Goal: Task Accomplishment & Management: Use online tool/utility

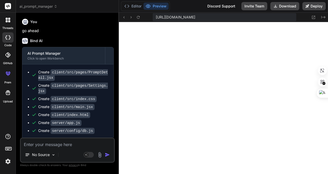
scroll to position [345, 0]
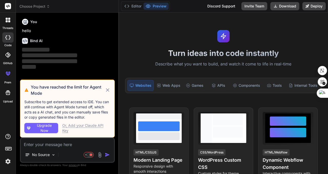
click at [42, 7] on span "Choose Project" at bounding box center [34, 6] width 30 height 5
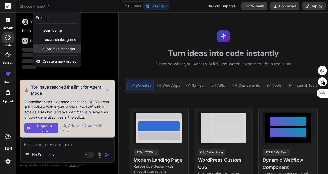
click at [58, 49] on span "ai_prompt_manager" at bounding box center [58, 48] width 33 height 5
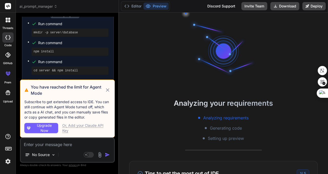
scroll to position [457, 0]
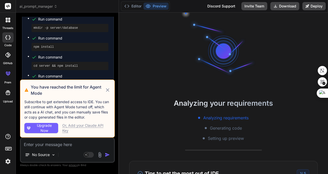
click at [107, 89] on icon at bounding box center [107, 89] width 3 height 3
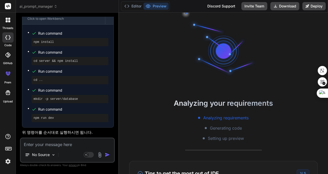
scroll to position [1074, 0]
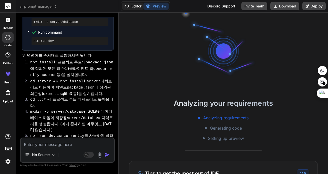
click at [132, 4] on button "Editor" at bounding box center [132, 6] width 21 height 7
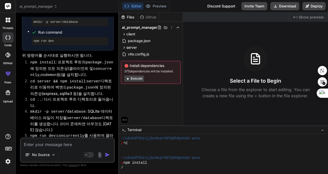
type textarea "x"
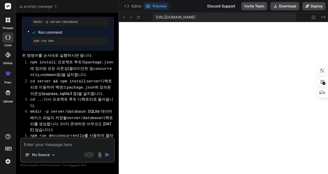
scroll to position [277, 0]
click at [140, 17] on icon at bounding box center [138, 17] width 4 height 4
click at [63, 145] on textarea at bounding box center [67, 142] width 93 height 9
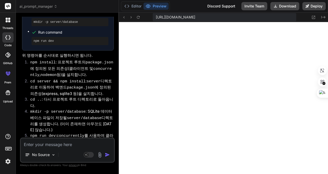
click at [69, 144] on textarea at bounding box center [67, 142] width 93 height 9
type textarea "c"
type textarea "x"
type textarea "ㅊ"
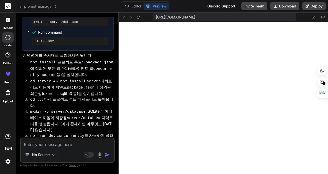
type textarea "x"
type textarea "ㅊㅁ"
type textarea "x"
type textarea "ㅊ"
type textarea "x"
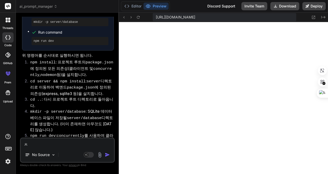
type textarea "x"
type textarea "C"
type textarea "x"
type textarea "Ca"
type textarea "x"
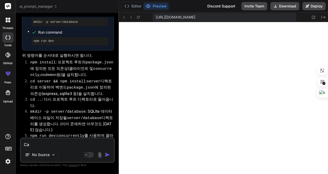
type textarea "Cat"
type textarea "x"
type textarea "Cate"
type textarea "x"
type textarea "Categ"
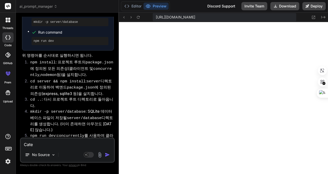
type textarea "x"
type textarea "Catego"
type textarea "x"
type textarea "Categor"
type textarea "x"
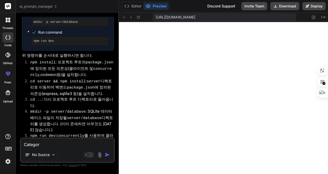
type textarea "Categori"
type textarea "x"
type textarea "Categorie"
type textarea "x"
type textarea "Categories"
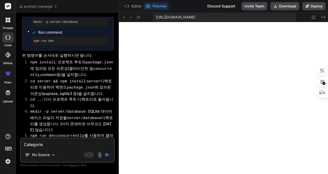
type textarea "x"
type textarea "Categories"
type textarea "x"
type textarea "Categories ㅂ"
type textarea "x"
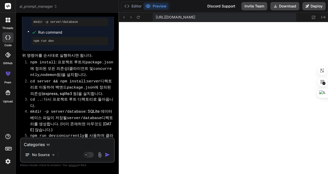
type textarea "Categories 버"
type textarea "x"
type textarea "Categories 벝"
type textarea "x"
type textarea "Categories 버트"
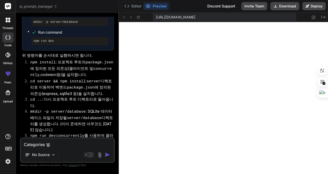
type textarea "x"
type textarea "Categories 버튼"
type textarea "x"
type textarea "Categories 버튼ㅇ"
type textarea "x"
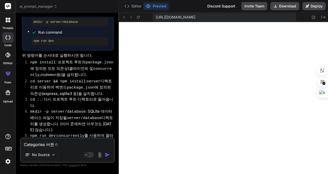
type textarea "Categories 버튼으"
type textarea "x"
type textarea "Categories 버튼을"
type textarea "x"
type textarea "Categories 버튼을"
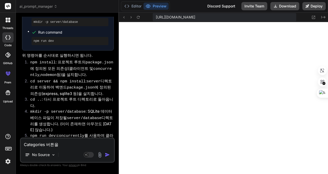
type textarea "x"
type textarea "Categories 버튼을 ㄴ"
type textarea "x"
type textarea "Categories 버튼을 누"
type textarea "x"
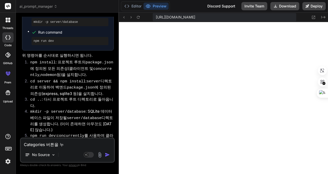
type textarea "Categories 버튼을 눌"
type textarea "x"
type textarea "Categories 버튼을 누르"
type textarea "x"
type textarea "Categories 버튼을 누륵"
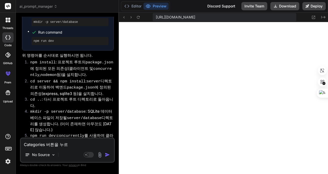
type textarea "x"
type textarea "Categories 버튼을 누르고"
type textarea "x"
type textarea "Categories 버튼을 누르고"
type textarea "x"
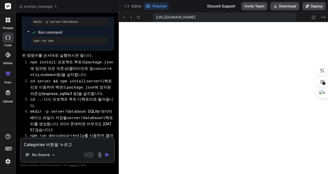
type textarea "Categories 버튼을 누르고 ㅡ"
type textarea "x"
type textarea "Categories 버튼을 누르고"
type textarea "x"
type textarea "Categories 버튼을 누르고 M"
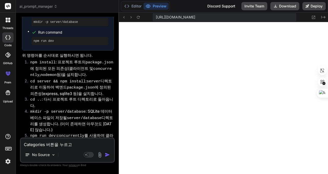
type textarea "x"
type textarea "Categories 버튼을 누르고 Ma"
type textarea "x"
type textarea "Categories 버튼을 누르고 Man"
type textarea "x"
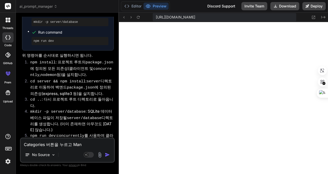
type textarea "Categories 버튼을 누르고 Mana"
type textarea "x"
type textarea "Categories 버튼을 누르고 Manag"
type textarea "x"
type textarea "Categories 버튼을 누르고 Manage"
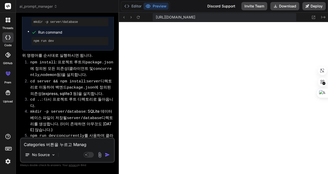
type textarea "x"
type textarea "Categories 버튼을 누르고 Manage"
type textarea "x"
type textarea "Categories 버튼을 누르고 Manage C"
type textarea "x"
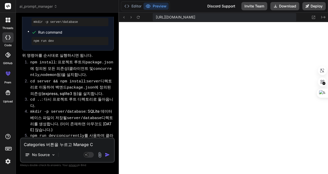
type textarea "Categories 버튼을 누르고 Manage Ca"
type textarea "x"
type textarea "Categories 버튼을 누르고 Manage Cat"
type textarea "x"
type textarea "Categories 버튼을 누르고 Manage Cate"
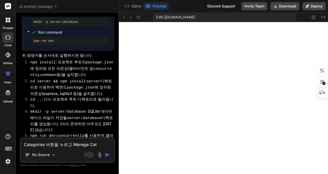
type textarea "x"
type textarea "Categories 버튼을 누르고 Manage Categ"
type textarea "x"
type textarea "Categories 버튼을 누르고 Manage Catego"
type textarea "x"
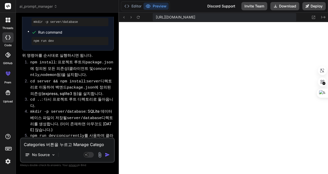
type textarea "Categories 버튼을 누르고 Manage Categor"
type textarea "x"
type textarea "Categories 버튼을 누르고 Manage Categori"
type textarea "x"
type textarea "Categories 버튼을 누르고 Manage Categorie"
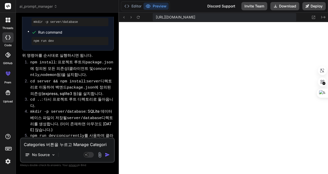
type textarea "x"
type textarea "Categories 버튼을 누르고 Manage Categories"
type textarea "x"
type textarea "Categories 버튼을 누르고 Manage Categoriesㅇ"
type textarea "x"
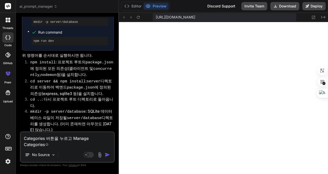
type textarea "Categories 버튼을 누르고 Manage Categoriesㅇㅅ"
type textarea "x"
type textarea "Categories 버튼을 누르고 Manage Categoriesㅇ서"
type textarea "x"
type textarea "Categories 버튼을 누르고 Manage Categoriesㅇ서"
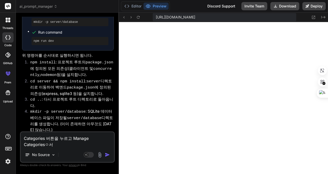
type textarea "x"
type textarea "Categories 버튼을 누르고 Manage Categoriesㅇ서"
type textarea "x"
type textarea "Categories 버튼을 누르고 Manage Categoriesㅇ"
type textarea "x"
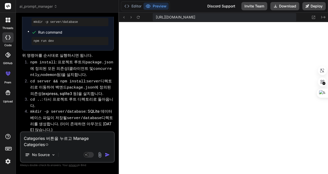
type textarea "Categories 버튼을 누르고 Manage Categories"
type textarea "x"
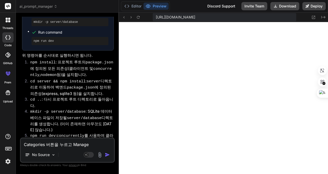
type textarea "Categories 버튼을 누르고 Manage Categoriesㅇ"
type textarea "x"
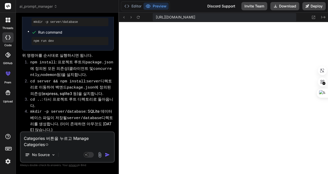
type textarea "Categories 버튼을 누르고 Manage Categories에"
type textarea "x"
type textarea "Categories 버튼을 누르고 Manage Categories엣"
type textarea "x"
type textarea "Categories 버튼을 누르고 Manage Categories에서"
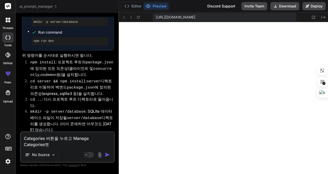
type textarea "x"
type textarea "Categories 버튼을 누르고 Manage Categories에서"
type textarea "x"
type textarea "Categories 버튼을 누르고 Manage Categories에서 c"
type textarea "x"
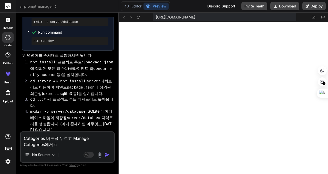
type textarea "Categories 버튼을 누르고 Manage Categories에서 ca"
type textarea "x"
type textarea "Categories 버튼을 누르고 Manage Categories에서 cat"
type textarea "x"
type textarea "Categories 버튼을 누르고 Manage Categories에서 cate"
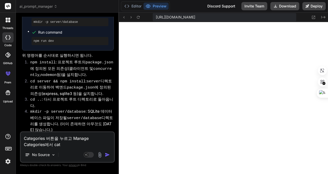
type textarea "x"
type textarea "Categories 버튼을 누르고 Manage Categories에서 categ"
type textarea "x"
type textarea "Categories 버튼을 누르고 Manage Categories에서 catego"
type textarea "x"
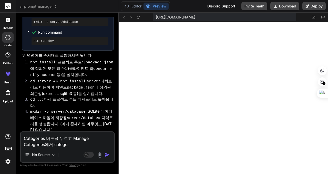
type textarea "Categories 버튼을 누르고 Manage Categories에서 categor"
type textarea "x"
type textarea "Categories 버튼을 누르고 Manage Categories에서 categori"
type textarea "x"
type textarea "Categories 버튼을 누르고 Manage Categories에서 categor"
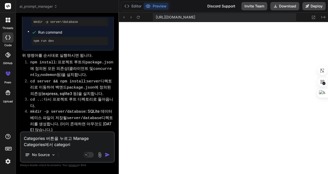
type textarea "x"
type textarea "Categories 버튼을 누르고 Manage Categories에서 category"
type textarea "x"
type textarea "Categories 버튼을 누르고 Manage Categories에서 categor"
type textarea "x"
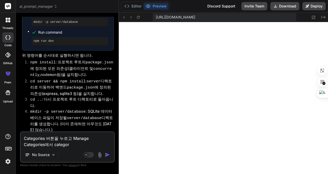
type textarea "Categories 버튼을 누르고 Manage Categories에서 categorㅑ"
type textarea "x"
type textarea "Categories 버튼을 누르고 Manage Categories에서 categor"
type textarea "x"
type textarea "Categories 버튼을 누르고 Manage Categories에서 categorㅛ"
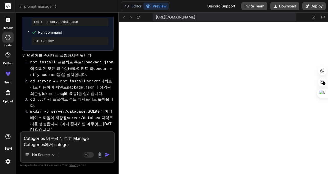
type textarea "x"
type textarea "Categories 버튼을 누르고 Manage Categories에서 categor"
type textarea "x"
type textarea "Categories 버튼을 누르고 Manage Categories에서 categorㅛ"
type textarea "x"
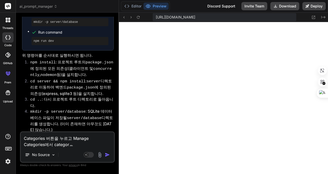
type textarea "Categories 버튼을 누르고 Manage Categories에서 categor"
type textarea "x"
type textarea "Categories 버튼을 누르고 Manage Categories에서 categorㅛ"
type textarea "x"
type textarea "Categories 버튼을 누르고 Manage Categories에서 categor"
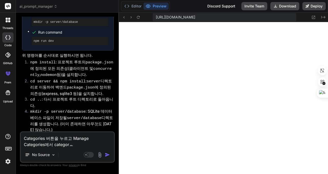
type textarea "x"
type textarea "Categories 버튼을 누르고 Manage Categories에서 category"
type textarea "x"
type textarea "Categories 버튼을 누르고 Manage Categories에서 categoryㄹ"
type textarea "x"
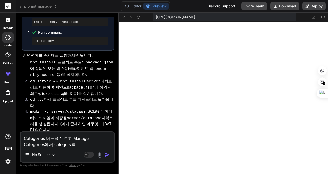
type textarea "Categories 버튼을 누르고 Manage Categories에서 category르"
type textarea "x"
type textarea "Categories 버튼을 누르고 Manage Categories에서 category를"
type textarea "x"
type textarea "Categories 버튼을 누르고 Manage Categories에서 category를"
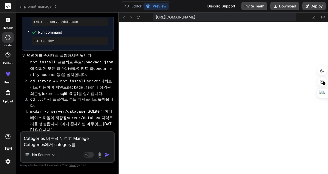
type textarea "x"
type textarea "Categories 버튼을 누르고 Manage Categories에서 category를 ㅇ"
type textarea "x"
type textarea "Categories 버튼을 누르고 Manage Categories에서 category를 이"
type textarea "x"
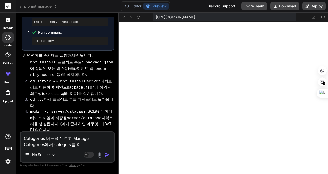
type textarea "Categories 버튼을 누르고 Manage Categories에서 category를 입"
type textarea "x"
type textarea "Categories 버튼을 누르고 Manage Categories에서 category를 입ㄹ"
type textarea "x"
type textarea "Categories 버튼을 누르고 Manage Categories에서 category를 입려"
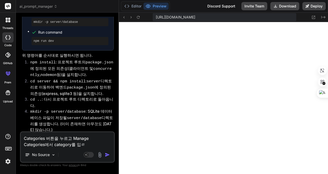
type textarea "x"
type textarea "Categories 버튼을 누르고 Manage Categories에서 category를 입력"
type textarea "x"
type textarea "Categories 버튼을 누르고 Manage Categories에서 category를 입력ㅎ"
type textarea "x"
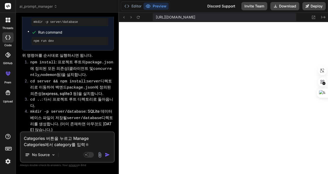
type textarea "Categories 버튼을 누르고 Manage Categories에서 category를 입력하"
type textarea "x"
type textarea "Categories 버튼을 누르고 Manage Categories에서 category를 입력함"
type textarea "x"
type textarea "Categories 버튼을 누르고 Manage Categories에서 category를 입력하며"
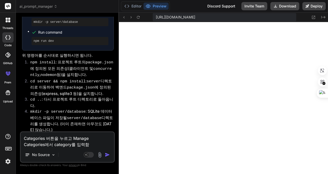
type textarea "x"
type textarea "Categories 버튼을 누르고 Manage Categories에서 category를 입력하면"
type textarea "x"
type textarea "Categories 버튼을 누르고 Manage Categories에서 category를 입력하면"
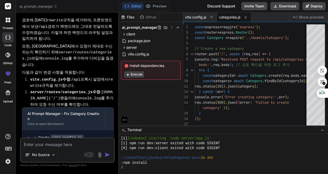
scroll to position [1469, 0]
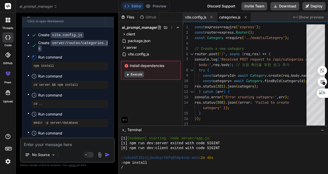
click at [74, 143] on textarea at bounding box center [67, 142] width 93 height 9
click at [54, 7] on span "ai_prompt_manager" at bounding box center [38, 6] width 38 height 5
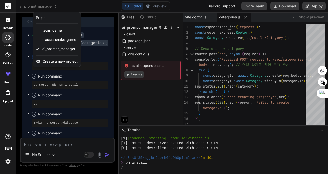
click at [59, 61] on span "Create a new project" at bounding box center [60, 61] width 35 height 5
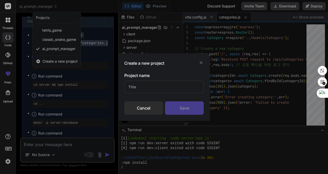
click at [139, 109] on div "Cancel" at bounding box center [143, 107] width 39 height 13
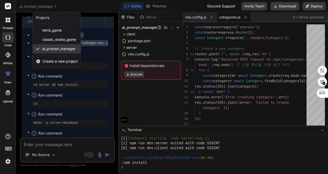
click at [57, 47] on span "ai_prompt_manager" at bounding box center [58, 48] width 33 height 5
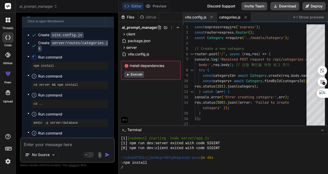
click at [245, 159] on div "~/u3uk0f35zsjjbn9cprh6fq9h0p4tm2-wnxx 2m 40s" at bounding box center [221, 157] width 200 height 5
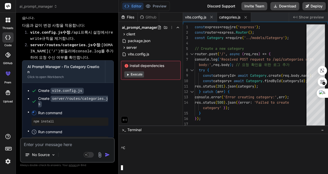
scroll to position [1418, 0]
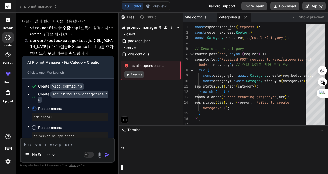
click at [51, 115] on pre "npm install" at bounding box center [70, 117] width 73 height 4
click at [49, 106] on span "Run command" at bounding box center [73, 108] width 70 height 5
click at [47, 113] on div "npm install" at bounding box center [69, 117] width 77 height 8
click at [156, 160] on div at bounding box center [221, 162] width 200 height 5
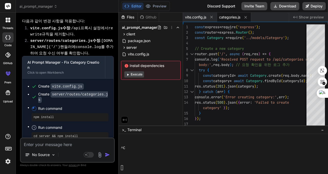
click at [306, 17] on span "Show preview" at bounding box center [311, 17] width 25 height 5
click at [132, 5] on button "Editor" at bounding box center [132, 6] width 21 height 7
click at [150, 18] on div "Github" at bounding box center [148, 17] width 21 height 5
click at [129, 16] on div "Files" at bounding box center [128, 17] width 19 height 5
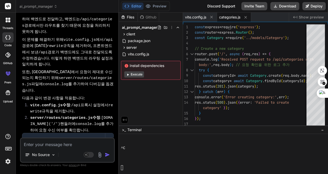
scroll to position [1393, 0]
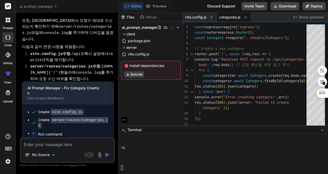
click at [65, 109] on code "vite.config.js" at bounding box center [66, 112] width 33 height 6
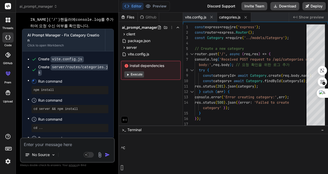
scroll to position [1418, 0]
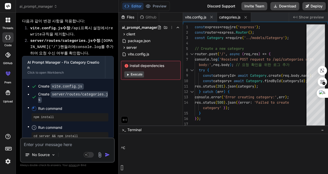
click at [135, 72] on button "Execute" at bounding box center [134, 74] width 20 height 6
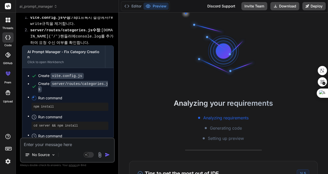
scroll to position [1469, 0]
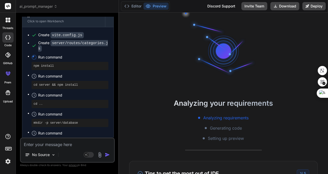
click at [7, 162] on img at bounding box center [8, 161] width 9 height 9
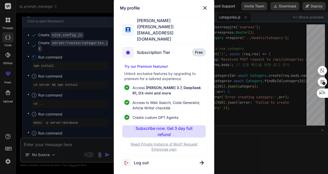
scroll to position [1148, 0]
click at [206, 10] on img at bounding box center [205, 8] width 6 height 6
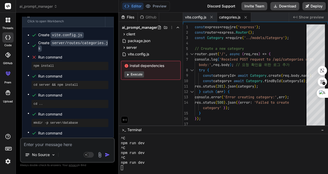
click at [313, 16] on span "Show preview" at bounding box center [311, 17] width 25 height 5
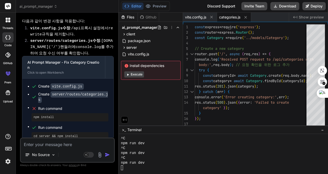
scroll to position [1469, 0]
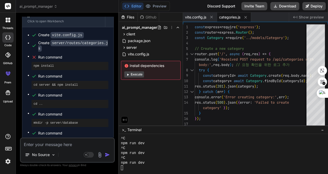
click at [134, 73] on button "Execute" at bounding box center [134, 74] width 20 height 6
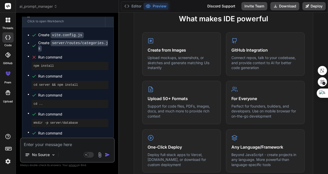
scroll to position [205, 0]
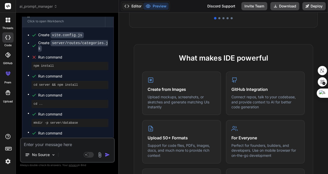
click at [132, 4] on button "Editor" at bounding box center [132, 6] width 21 height 7
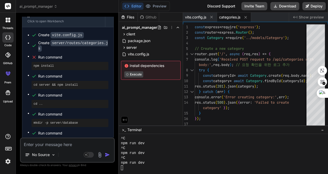
click at [171, 147] on div "^C" at bounding box center [221, 147] width 200 height 5
click at [176, 144] on div "^C" at bounding box center [221, 143] width 200 height 5
click at [181, 144] on div "npm run dev" at bounding box center [221, 143] width 200 height 5
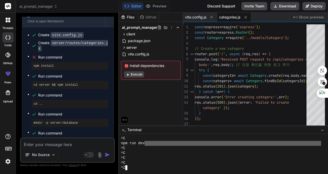
click at [181, 144] on div "npm run dev" at bounding box center [221, 143] width 200 height 5
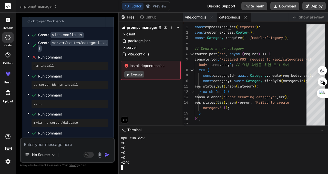
scroll to position [1173, 0]
click at [178, 148] on div "^C" at bounding box center [221, 147] width 200 height 5
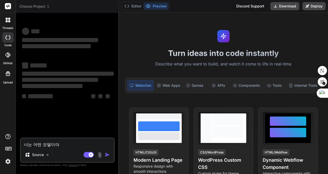
click at [38, 8] on span "Choose Project" at bounding box center [34, 6] width 30 height 5
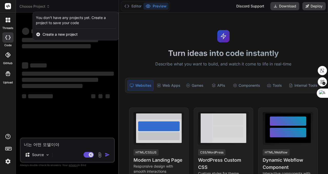
click at [40, 6] on div at bounding box center [164, 87] width 328 height 174
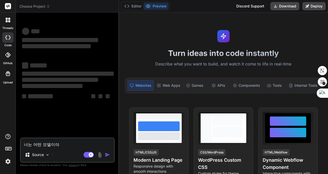
click at [8, 21] on icon at bounding box center [9, 21] width 2 height 2
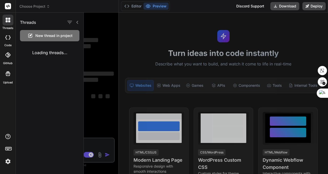
click at [7, 35] on div at bounding box center [7, 37] width 11 height 10
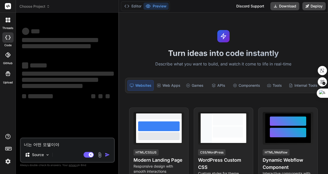
click at [8, 55] on icon at bounding box center [7, 54] width 5 height 5
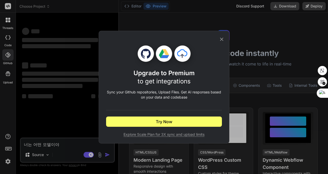
click at [223, 38] on icon at bounding box center [222, 39] width 6 height 6
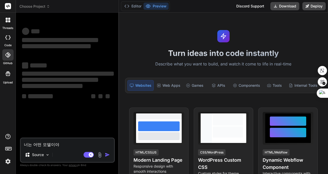
click at [6, 71] on icon at bounding box center [8, 73] width 6 height 6
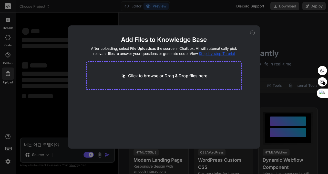
click at [253, 32] on icon at bounding box center [252, 32] width 5 height 5
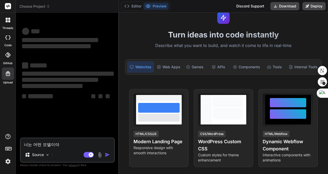
scroll to position [51, 0]
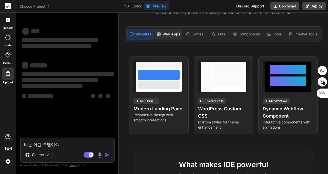
click at [172, 31] on div "Web Apps" at bounding box center [169, 34] width 28 height 11
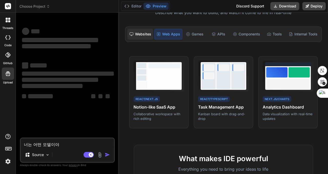
click at [134, 30] on div "Websites" at bounding box center [140, 34] width 26 height 11
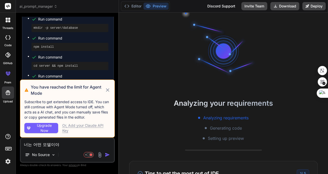
scroll to position [10, 0]
click at [107, 90] on icon at bounding box center [107, 89] width 3 height 3
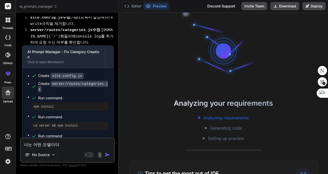
scroll to position [1076, 0]
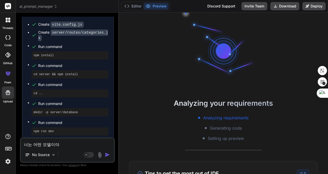
click at [132, 0] on div "Editor Preview Discord Support Invite Team Download Deploy" at bounding box center [223, 6] width 209 height 13
click at [133, 5] on button "Editor" at bounding box center [132, 6] width 21 height 7
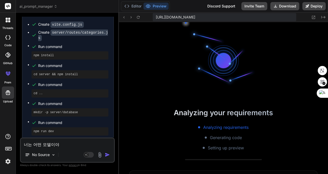
scroll to position [258, 0]
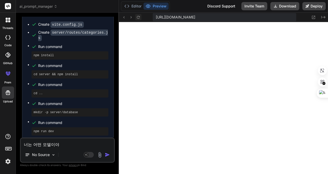
click at [139, 16] on icon at bounding box center [138, 17] width 4 height 4
click at [67, 143] on textarea "너는 어떤 모델이야" at bounding box center [67, 142] width 93 height 9
type textarea "x"
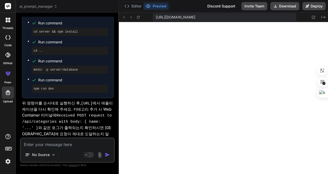
scroll to position [1130, 0]
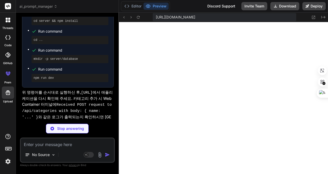
type textarea "x"
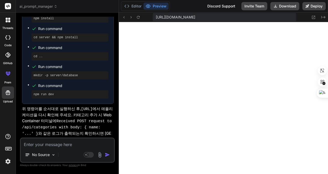
click at [70, 145] on textarea at bounding box center [67, 142] width 93 height 9
click at [74, 144] on textarea at bounding box center [67, 142] width 93 height 9
type textarea "d"
type textarea "x"
type textarea "dh"
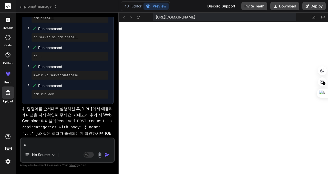
type textarea "x"
type textarea "dho"
type textarea "x"
type textarea "dho"
type textarea "x"
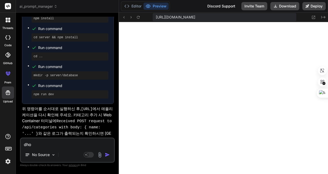
type textarea "dho a"
type textarea "x"
type textarea "dho an"
type textarea "x"
type textarea "dho a"
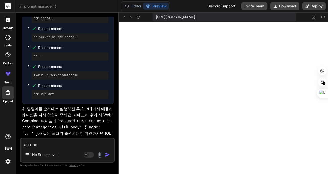
type textarea "x"
type textarea "dho"
type textarea "x"
type textarea "dho"
type textarea "x"
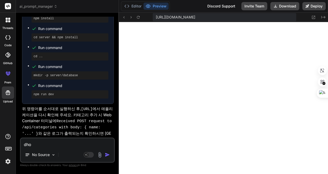
type textarea "dh"
type textarea "x"
type textarea "d"
type textarea "x"
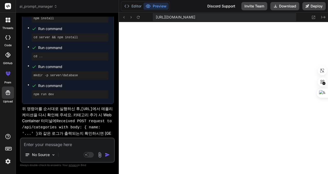
type textarea "ㅇ"
type textarea "x"
type textarea "오"
type textarea "x"
type textarea "왜"
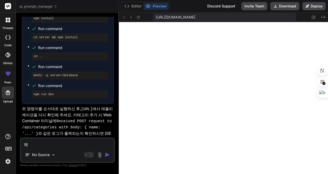
type textarea "x"
type textarea "왜"
type textarea "x"
type textarea "왜 ㅁ"
type textarea "x"
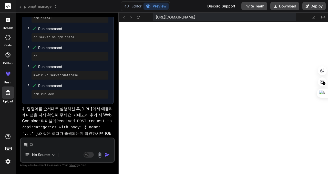
type textarea "왜 무"
type textarea "x"
type textarea "왜 물"
type textarea "x"
type textarea "왜 물ㅇ"
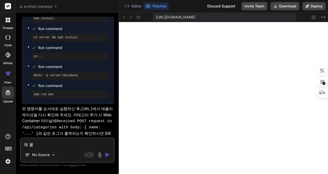
type textarea "x"
type textarea "왜 물어"
type textarea "x"
type textarea "왜 물업"
type textarea "x"
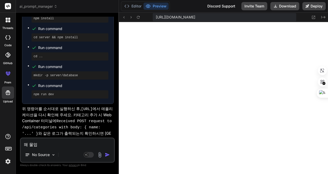
type textarea "왜 물어보"
type textarea "x"
type textarea "왜 물어본"
type textarea "x"
type textarea "왜 물어보냐"
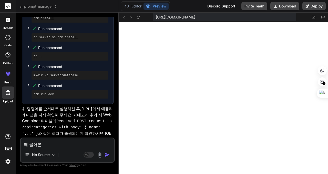
type textarea "x"
type textarea "왜 물어보냐"
type textarea "x"
type textarea "왜 물어보냐 ㅎ"
type textarea "x"
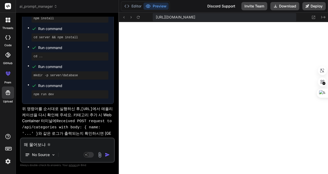
type textarea "왜 물어보냐 하"
type textarea "x"
type textarea "왜 물어보냐 함"
type textarea "x"
type textarea "왜 물어보냐 하며"
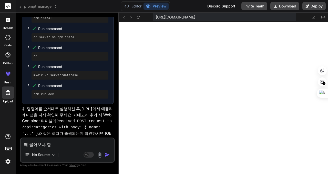
type textarea "x"
type textarea "왜 물어보냐 하면"
type textarea "x"
type textarea "왜 물어보냐 하면"
type textarea "x"
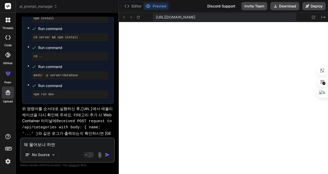
type textarea "왜 물어보냐 하면 ㅇ"
type textarea "x"
type textarea "왜 물어보냐 하면 아"
type textarea "x"
type textarea "왜 물어보냐 하면 안"
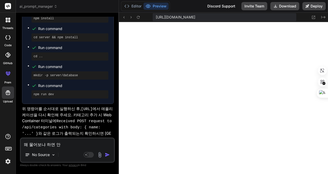
type textarea "x"
type textarea "왜 물어보냐 하면 앉"
type textarea "x"
type textarea "왜 물어보냐 하면 안지"
type textarea "x"
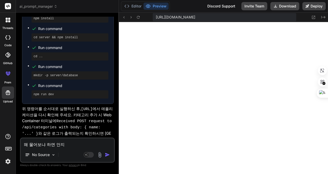
type textarea "왜 물어보냐 하면 안직"
type textarea "x"
type textarea "왜 물어보냐 하면 안직ㄷ"
type textarea "x"
type textarea "왜 물어보냐 하면 안직"
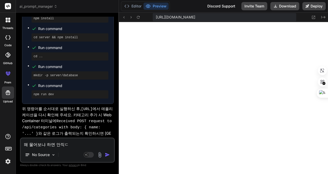
type textarea "x"
type textarea "왜 물어보냐 하면 안"
type textarea "x"
type textarea "왜 물어보냐 하면"
type textarea "x"
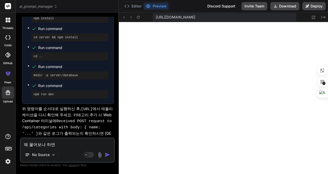
type textarea "왜 물어보냐 하면 ㅇ"
type textarea "x"
type textarea "왜 물어보냐 하면 아"
type textarea "x"
type textarea "왜 물어보냐 하면 앚"
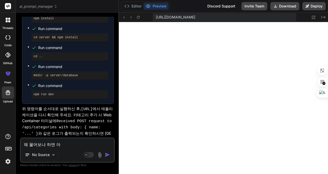
type textarea "x"
type textarea "왜 물어보냐 하면 아지"
type textarea "x"
type textarea "왜 물어보냐 하면 아직"
type textarea "x"
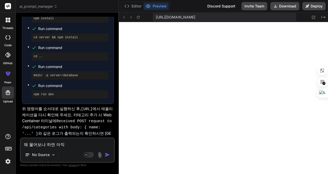
type textarea "왜 물어보냐 하면 아직ㄷ"
type textarea "x"
type textarea "왜 물어보냐 하면 아직도"
type textarea "x"
type textarea "왜 물어보냐 하면 아직도"
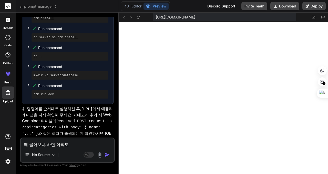
type textarea "x"
type textarea "왜 물어보냐 하면 아직도 ㅈ"
type textarea "x"
type textarea "왜 물어보냐 하면 아직도 즈"
type textarea "x"
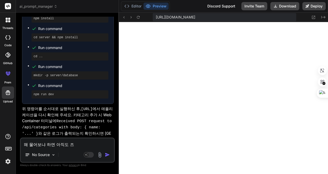
type textarea "왜 물어보냐 하면 아직도 증"
type textarea "x"
type textarea "왜 물어보냐 하면 아직도 증ㅅ"
type textarea "x"
type textarea "왜 물어보냐 하면 아직도 증사"
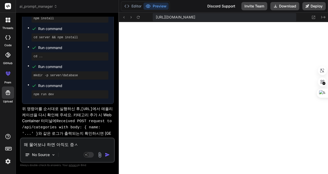
type textarea "x"
type textarea "왜 물어보냐 하면 아직도 증상"
type textarea "x"
type textarea "왜 물어보냐 하면 아직도 증상ㅇ"
type textarea "x"
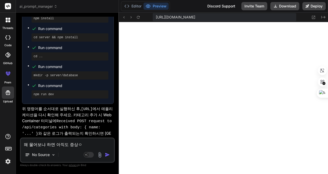
type textarea "왜 물어보냐 하면 아직도 증상이"
type textarea "x"
type textarea "왜 물어보냐 하면 아직도 증상이"
type textarea "x"
type textarea "왜 물어보냐 하면 아직도 증상이 ㄷ"
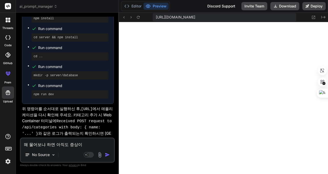
type textarea "x"
type textarea "왜 물어보냐 하면 아직도 증상이 도"
type textarea "x"
type textarea "왜 물어보냐 하면 아직도 증상이 동"
type textarea "x"
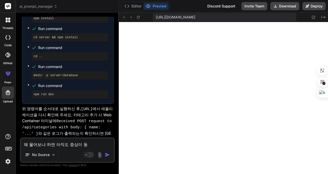
type textarea "왜 물어보냐 하면 아직도 증상이 동ㅇ"
type textarea "x"
type textarea "왜 물어보냐 하면 아직도 증상이 동이"
type textarea "x"
type textarea "왜 물어보냐 하면 아직도 증상이 동일"
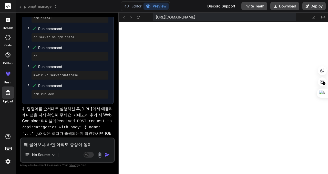
type textarea "x"
type textarea "왜 물어보냐 하면 아직도 증상이 동잃"
type textarea "x"
type textarea "왜 물어보냐 하면 아직도 증상이 동일해"
type textarea "x"
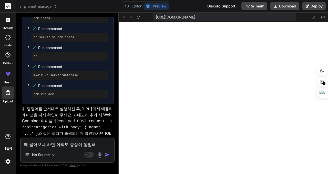
type textarea "왜 물어보냐 하면 아직도 증상이 동일해."
type textarea "x"
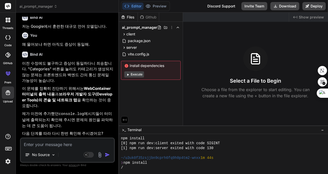
scroll to position [905, 0]
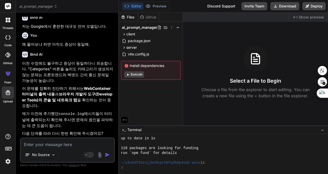
type textarea "x"
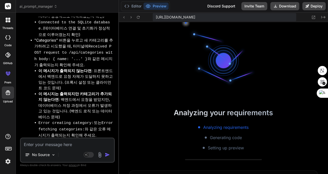
scroll to position [1883, 0]
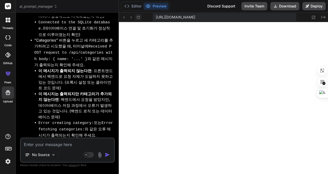
click at [138, 18] on icon at bounding box center [138, 17] width 4 height 4
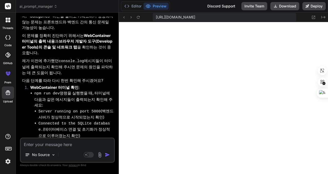
scroll to position [1315, 0]
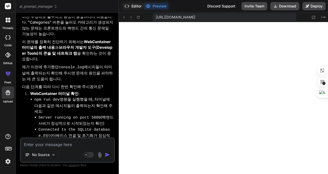
click at [132, 5] on button "Editor" at bounding box center [132, 6] width 21 height 7
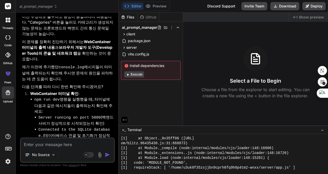
scroll to position [1859, 0]
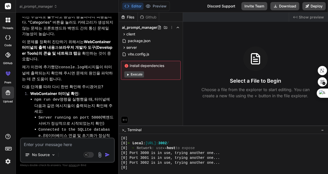
click at [229, 148] on div "[0] ➜ Network : use --host to expose" at bounding box center [221, 147] width 200 height 5
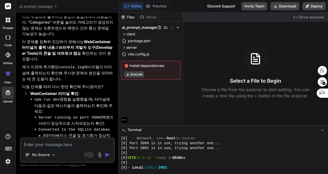
scroll to position [1834, 0]
click at [310, 13] on div "Created with Pixso. Show preview" at bounding box center [308, 17] width 39 height 9
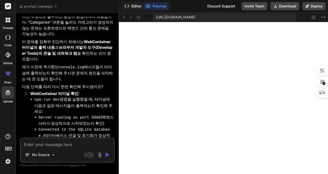
click at [131, 6] on button "Editor" at bounding box center [132, 6] width 21 height 7
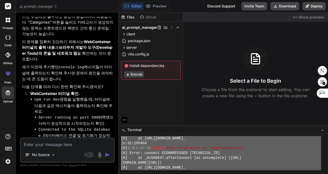
scroll to position [2039, 0]
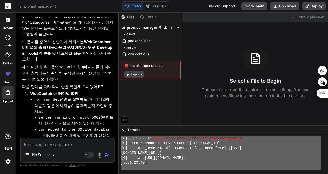
drag, startPoint x: 121, startPoint y: 148, endPoint x: 169, endPoint y: 161, distance: 49.3
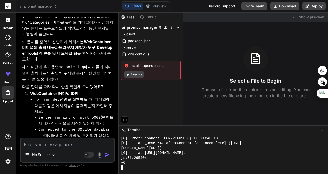
scroll to position [2121, 0]
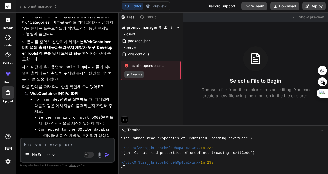
click at [56, 142] on textarea at bounding box center [67, 142] width 93 height 9
paste textarea "Cannot GET /"
type textarea "Cannot GET /"
type textarea "x"
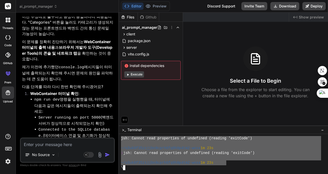
drag, startPoint x: 122, startPoint y: 139, endPoint x: 225, endPoint y: 162, distance: 106.2
type textarea "[0] VITE v4.5.14 ready in 6547 ms [0] [0] ➜ Local: http://localhost:3003/ [0] ➜…"
click at [50, 145] on textarea at bounding box center [67, 142] width 93 height 9
paste textarea "[0] VITE v4.5.14 ready in 6547 ms [0] [0] ➜ Local: http://localhost:3003/ [0] ➜…"
type textarea "[0] VITE v4.5.14 ready in 6547 ms [0] [0] ➜ Local: http://localhost:3003/ [0] ➜…"
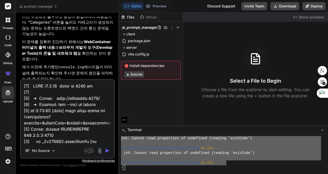
scroll to position [627, 0]
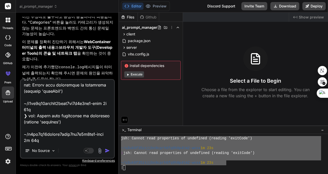
type textarea "x"
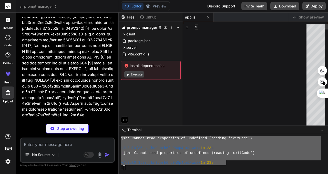
scroll to position [2032, 0]
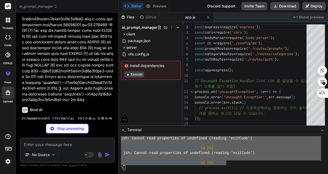
type textarea "x"
type textarea "INSERT OR IGNORE INTO settings (id) VALUES (1) `); }); } module.exports = db;"
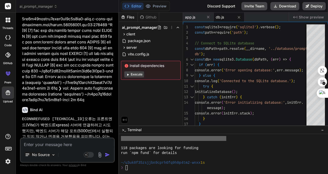
scroll to position [2194, 0]
type textarea "x"
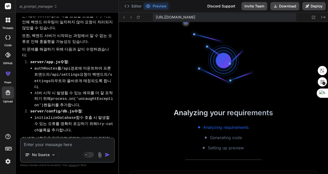
scroll to position [2447, 0]
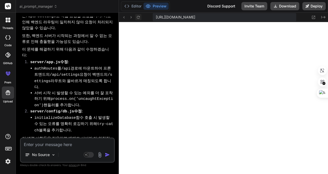
click at [138, 19] on icon at bounding box center [138, 17] width 4 height 4
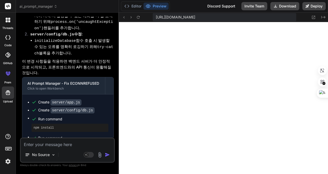
scroll to position [2515, 0]
click at [135, 6] on button "Editor" at bounding box center [132, 6] width 21 height 7
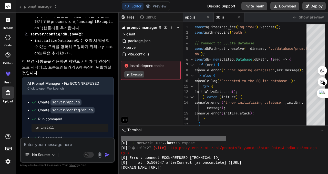
scroll to position [2464, 0]
click at [316, 16] on span "Show preview" at bounding box center [311, 17] width 25 height 5
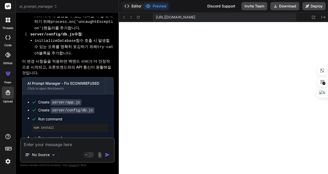
click at [135, 7] on button "Editor" at bounding box center [132, 6] width 21 height 7
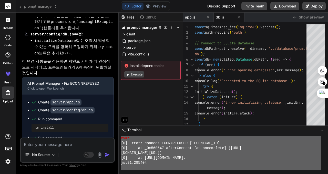
scroll to position [2515, 0]
drag, startPoint x: 121, startPoint y: 156, endPoint x: 164, endPoint y: 174, distance: 46.3
type textarea "[0] VITE v4.5.14 ready in 5125 ms [0] [0] ➜ Local: http://localhost:3000/ [0] ➜…"
click at [69, 143] on textarea at bounding box center [67, 142] width 93 height 9
paste textarea "[0] VITE v4.5.14 ready in 5125 ms [0] [0] ➜ Local: http://localhost:3000/ [0] ➜…"
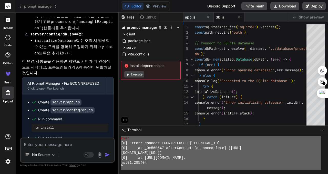
type textarea "[0] VITE v4.5.14 ready in 5125 ms [0] [0] ➜ Local: http://localhost:3000/ [0] ➜…"
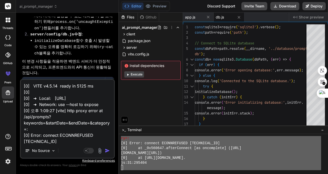
scroll to position [178, 0]
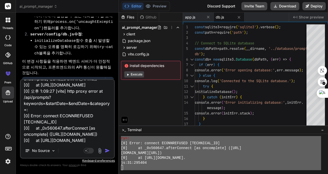
type textarea "x"
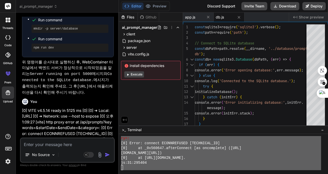
scroll to position [2431, 0]
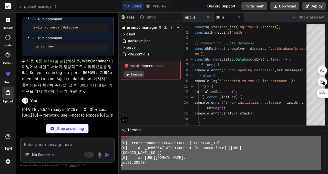
type textarea "x"
type textarea "app.listen(PORT, () => { console.log(`Server running on port ${PORT}`); }).on('…"
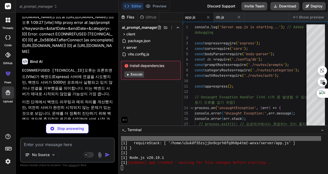
scroll to position [2559, 0]
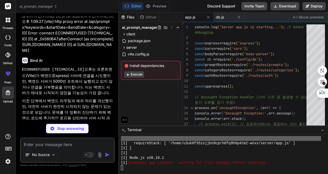
type textarea "x"
type textarea "}); } module.exports = db;"
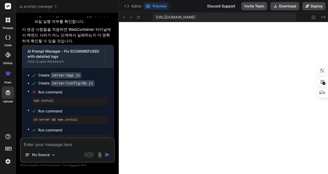
scroll to position [2740, 0]
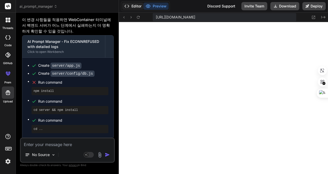
click at [131, 6] on button "Editor" at bounding box center [132, 6] width 21 height 7
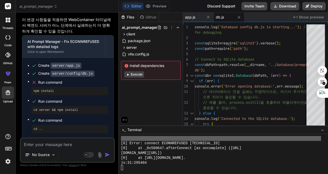
click at [165, 166] on div at bounding box center [221, 167] width 200 height 5
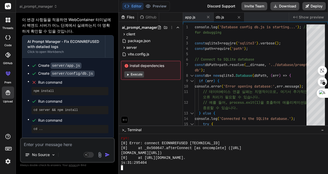
click at [136, 75] on button "Execute" at bounding box center [134, 74] width 20 height 6
type textarea "x"
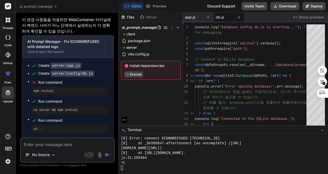
scroll to position [2846, 0]
click at [312, 16] on span "Show preview" at bounding box center [311, 17] width 25 height 5
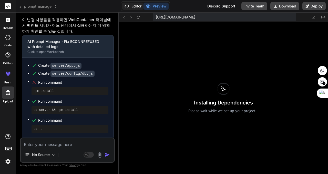
click at [131, 7] on button "Editor" at bounding box center [132, 6] width 21 height 7
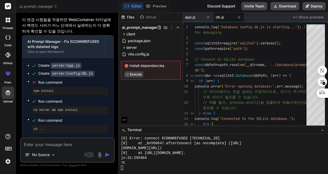
click at [304, 14] on div "Created with Pixso. Show preview" at bounding box center [308, 17] width 39 height 9
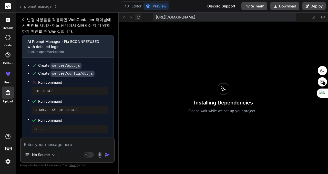
click at [139, 16] on icon at bounding box center [138, 17] width 4 height 4
click at [127, 6] on icon at bounding box center [126, 6] width 5 height 5
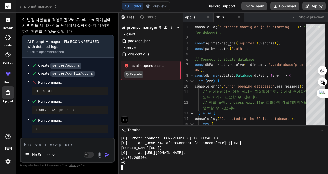
click at [8, 16] on div at bounding box center [8, 20] width 11 height 11
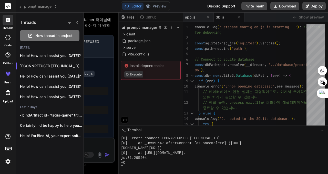
click at [78, 21] on icon at bounding box center [77, 22] width 2 height 3
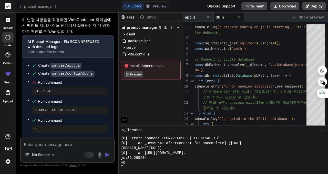
click at [195, 159] on div "js:31:295404" at bounding box center [221, 157] width 200 height 5
click at [306, 15] on span "Show preview" at bounding box center [311, 17] width 25 height 5
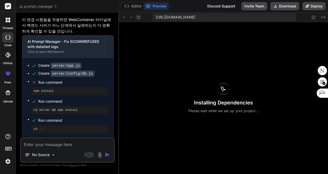
click at [140, 17] on icon at bounding box center [138, 17] width 4 height 4
click at [131, 17] on icon at bounding box center [131, 17] width 4 height 4
click at [124, 18] on icon at bounding box center [123, 17] width 1 height 2
click at [134, 7] on button "Editor" at bounding box center [132, 6] width 21 height 7
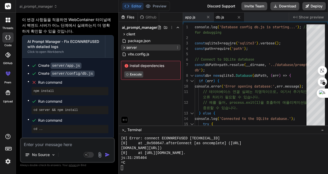
click at [131, 47] on span "server" at bounding box center [131, 47] width 10 height 5
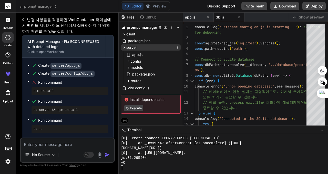
click at [131, 47] on span "server" at bounding box center [131, 47] width 10 height 5
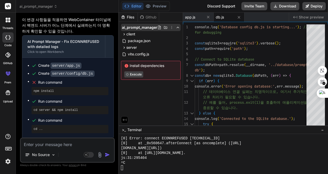
click at [171, 27] on icon at bounding box center [172, 27] width 4 height 4
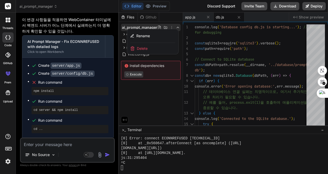
click at [171, 27] on div at bounding box center [223, 93] width 209 height 161
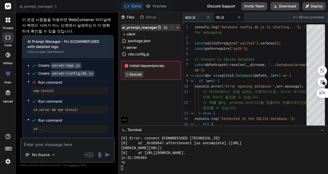
click at [177, 27] on icon at bounding box center [178, 27] width 4 height 4
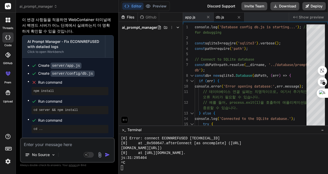
click at [177, 27] on icon at bounding box center [178, 27] width 4 height 4
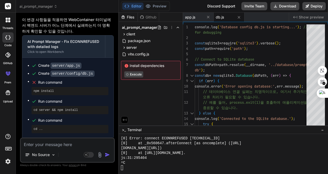
click at [133, 129] on span "Terminal" at bounding box center [134, 129] width 14 height 5
click at [126, 130] on div ">_ Terminal" at bounding box center [131, 129] width 19 height 5
click at [125, 130] on span ">_" at bounding box center [124, 129] width 4 height 5
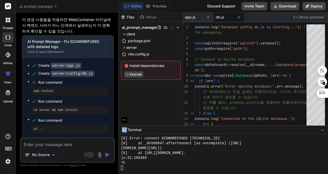
click at [125, 130] on span ">_" at bounding box center [124, 129] width 4 height 5
click at [147, 130] on div ">_ Terminal −" at bounding box center [223, 129] width 209 height 8
click at [157, 7] on button "Preview" at bounding box center [155, 6] width 25 height 7
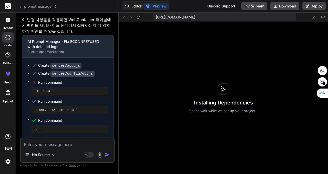
click at [139, 6] on button "Editor" at bounding box center [132, 6] width 21 height 7
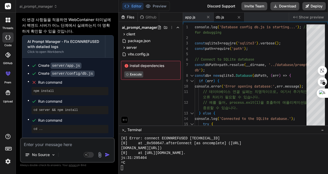
click at [62, 146] on textarea at bounding box center [67, 142] width 93 height 9
type textarea "t"
type textarea "x"
type textarea "tl"
type textarea "x"
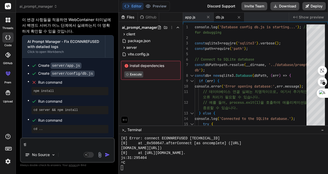
type textarea "tlf"
type textarea "x"
type textarea "tlfg"
type textarea "x"
type textarea "tlfgo"
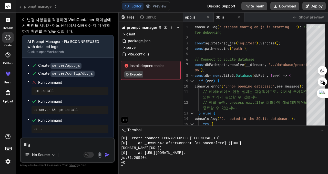
type textarea "x"
type textarea "tlfg"
type textarea "x"
type textarea "tlf"
type textarea "x"
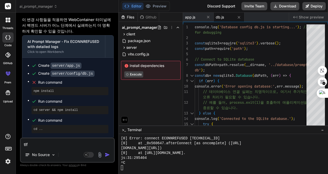
type textarea "tl"
type textarea "x"
type textarea "t"
type textarea "x"
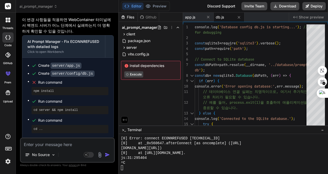
type textarea "ㄷ"
type textarea "x"
type textarea "도"
type textarea "x"
type textarea "돋"
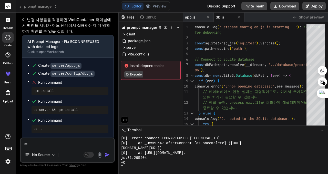
type textarea "x"
type textarea "도대"
type textarea "x"
type textarea "도댗"
type textarea "x"
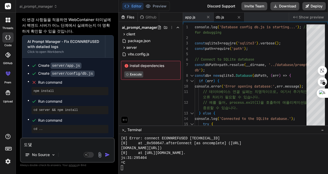
type textarea "도대체"
type textarea "x"
type textarea "도대체"
type textarea "x"
type textarea "도대체 ㅅ"
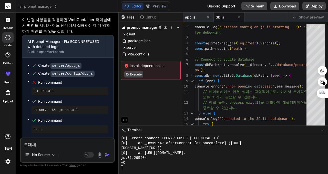
type textarea "x"
type textarea "도대체 시"
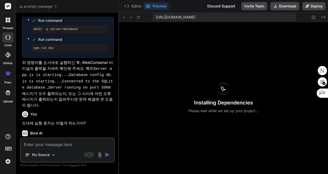
scroll to position [2860, 0]
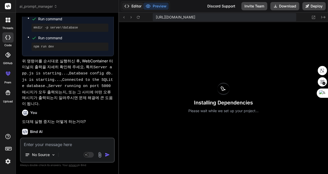
click at [131, 6] on button "Editor" at bounding box center [132, 6] width 21 height 7
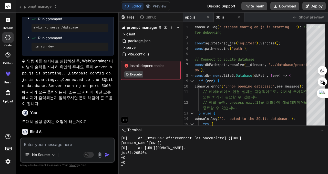
click at [187, 154] on div "js:31:295404" at bounding box center [221, 152] width 200 height 5
click at [188, 154] on div "js:31:295404" at bounding box center [221, 152] width 200 height 5
click at [57, 147] on textarea at bounding box center [67, 142] width 93 height 9
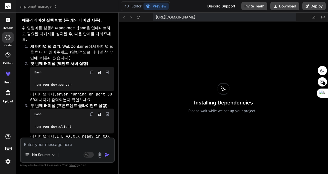
scroll to position [3300, 0]
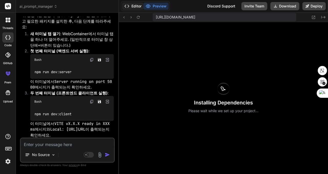
click at [130, 6] on button "Editor" at bounding box center [132, 6] width 21 height 7
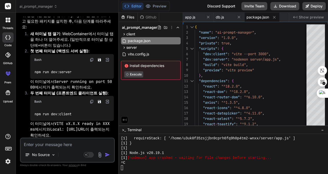
click at [308, 16] on span "Show preview" at bounding box center [311, 17] width 25 height 5
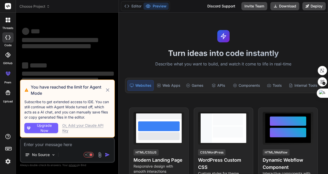
click at [107, 88] on icon at bounding box center [108, 90] width 6 height 6
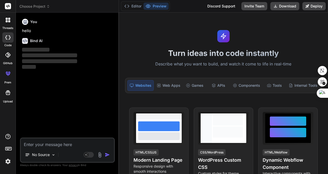
click at [36, 3] on header "Choose Project Created with Pixso." at bounding box center [67, 6] width 103 height 13
click at [35, 6] on span "Choose Project" at bounding box center [34, 6] width 30 height 5
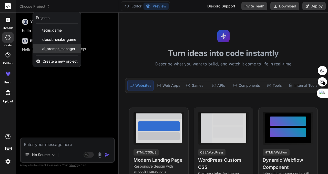
click at [60, 47] on span "ai_prompt_manager" at bounding box center [58, 48] width 33 height 5
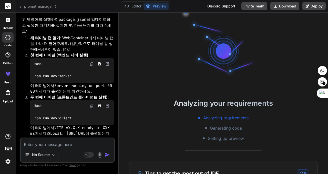
scroll to position [1306, 0]
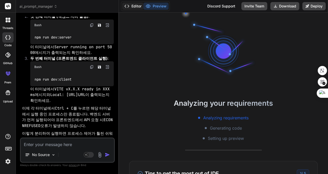
click at [133, 7] on button "Editor" at bounding box center [132, 6] width 21 height 7
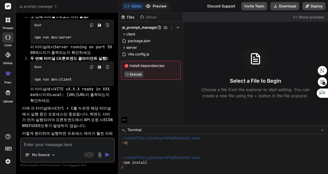
click at [158, 6] on button "Preview" at bounding box center [155, 6] width 25 height 7
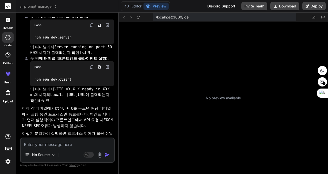
type textarea "x"
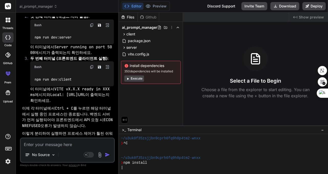
scroll to position [78, 0]
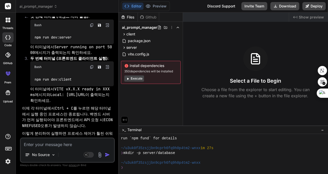
click at [307, 19] on span "Show preview" at bounding box center [311, 17] width 25 height 5
click at [309, 16] on span "Show preview" at bounding box center [311, 17] width 25 height 5
click at [204, 154] on div "❯ mkdir -p server/database" at bounding box center [221, 152] width 200 height 5
type textarea "ㅜ"
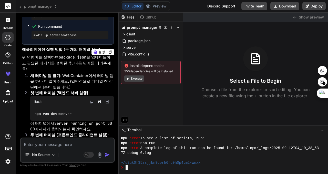
scroll to position [1229, 0]
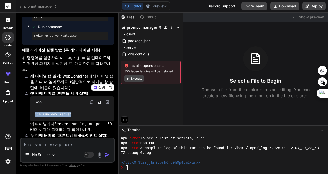
drag, startPoint x: 77, startPoint y: 107, endPoint x: 32, endPoint y: 107, distance: 44.8
click at [32, 108] on div "npm run dev:server" at bounding box center [71, 114] width 83 height 13
copy code "npm run dev:server"
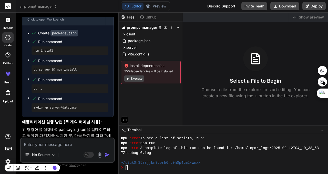
scroll to position [1152, 0]
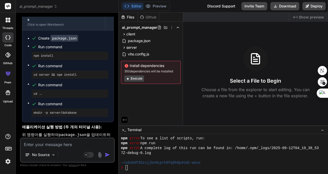
click at [68, 56] on pre "npm install" at bounding box center [70, 56] width 73 height 4
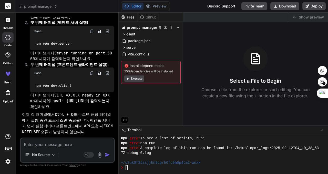
scroll to position [1306, 0]
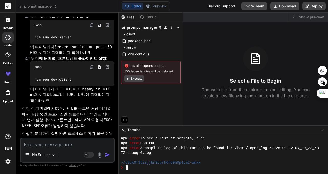
click at [157, 167] on div "❯" at bounding box center [221, 167] width 200 height 5
click at [141, 166] on div "❯ `" at bounding box center [221, 167] width 200 height 5
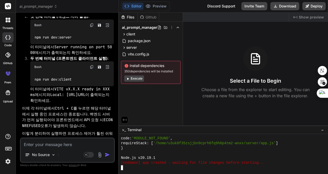
scroll to position [355, 0]
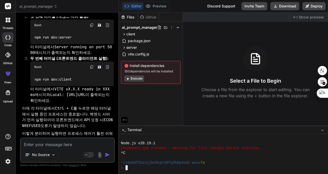
click at [66, 145] on textarea at bounding box center [67, 142] width 93 height 9
type textarea "c"
type textarea "x"
type textarea "cj"
type textarea "x"
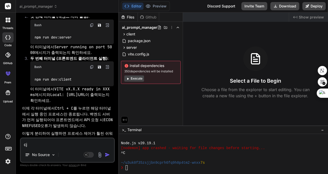
type textarea "cjd"
type textarea "x"
type textarea "cjdm"
type textarea "x"
type textarea "cjd"
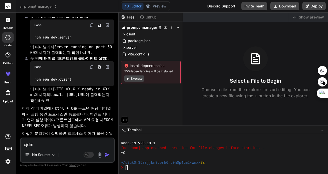
type textarea "x"
type textarea "cj"
type textarea "x"
type textarea "c"
type textarea "x"
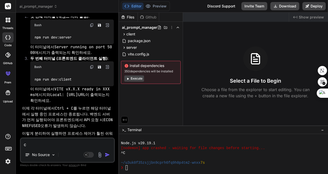
type textarea "x"
type textarea "ㅊ"
type textarea "x"
type textarea "처"
type textarea "x"
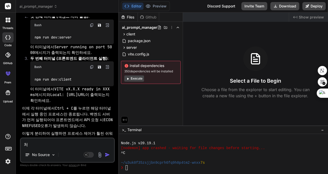
type textarea "청"
type textarea "x"
type textarea "처으"
type textarea "x"
type textarea "처음"
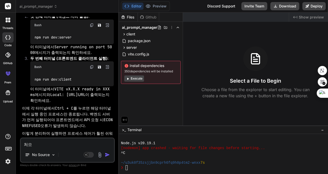
type textarea "x"
type textarea "처음ㅂ"
type textarea "x"
type textarea "처음부"
type textarea "x"
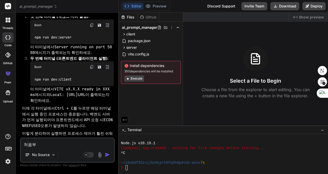
type textarea "처음붙"
type textarea "x"
type textarea "처음부터"
type textarea "x"
type textarea "처음부터"
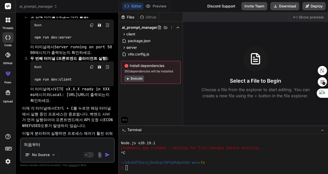
type textarea "x"
type textarea "처음부터 ㄷ"
type textarea "x"
type textarea "처음부터 다"
type textarea "x"
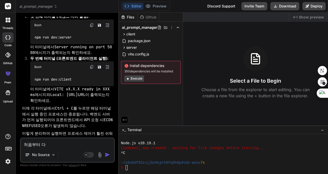
type textarea "처음부터 닷"
type textarea "x"
type textarea "처음부터 다시"
type textarea "x"
type textarea "처음부터 다시"
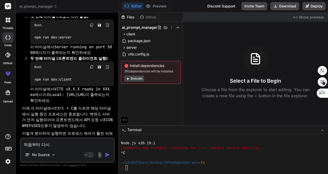
type textarea "x"
type textarea "처음부터 다시 ㄱ"
type textarea "x"
type textarea "처음부터 다시 거"
type textarea "x"
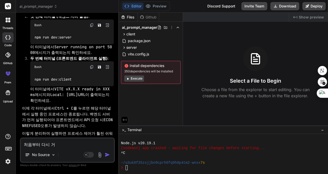
type textarea "처음부터 다시 검"
type textarea "x"
type textarea "처음부터 다시 검ㅌ"
type textarea "x"
type textarea "처음부터 다시 검토"
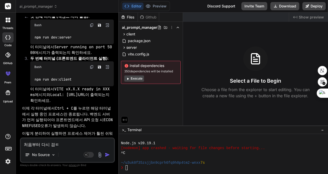
type textarea "x"
type textarea "처음부터 다시 검톻"
type textarea "x"
type textarea "처음부터 다시 검토해"
type textarea "x"
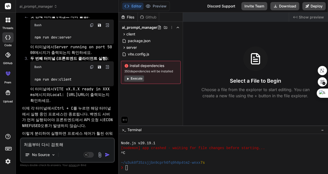
type textarea "처음부터 다시 검토햊"
type textarea "x"
type textarea "처음부터 다시 검토해주"
type textarea "x"
type textarea "처음부터 다시 검토해줘"
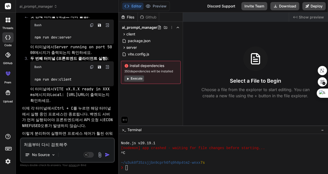
type textarea "x"
type textarea "처음부터 다시 검토해줘."
type textarea "x"
type textarea "처음부터 다시 검토해줘."
type textarea "x"
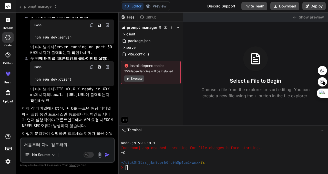
type textarea "처음부터 다시 검토해줘. ㅈ"
type textarea "x"
type textarea "처음부터 다시 검토해줘. 제"
type textarea "x"
type textarea "처음부터 다시 검토해줘. 젣"
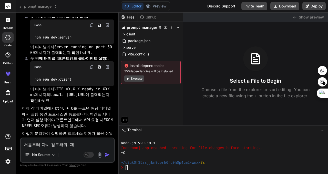
type textarea "x"
type textarea "처음부터 다시 검토해줘. 제대"
type textarea "x"
type textarea "처음부터 다시 검토해줘. 제댈"
type textarea "x"
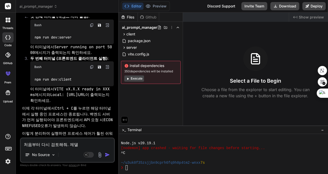
type textarea "처음부터 다시 검토해줘. 제대로"
type textarea "x"
type textarea "처음부터 다시 검토해줘. 제대로"
type textarea "x"
type textarea "처음부터 다시 검토해줘. 제대로 ㄷ"
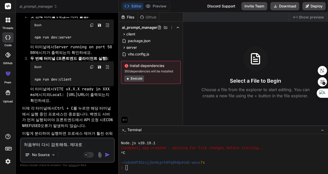
type textarea "x"
type textarea "처음부터 다시 검토해줘. 제대로 도"
type textarea "x"
type textarea "처음부터 다시 검토해줘. 제대로 되"
type textarea "x"
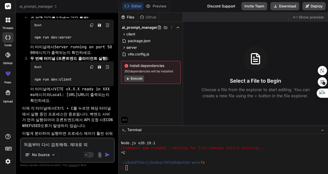
type textarea "처음부터 다시 검토해줘. 제대로 된"
type textarea "x"
type textarea "처음부터 다시 검토해줘. 제대로 되느"
type textarea "x"
type textarea "처음부터 다시 검토해줘. 제대로 되는"
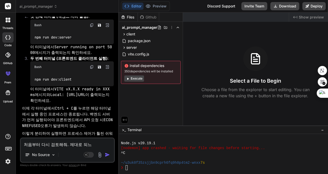
type textarea "x"
type textarea "처음부터 다시 검토해줘. 제대로 되는ㄱ"
type textarea "x"
type textarea "처음부터 다시 검토해줘. 제대로 되는게"
type textarea "x"
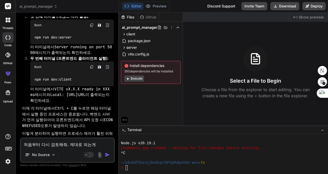
type textarea "처음부터 다시 검토해줘. 제대로 되는게"
type textarea "x"
type textarea "처음부터 다시 검토해줘. 제대로 되는게 ㅇ"
type textarea "x"
type textarea "처음부터 다시 검토해줘. 제대로 되는게 어"
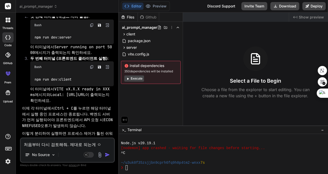
type textarea "x"
type textarea "처음부터 다시 검토해줘. 제대로 되는게 업"
type textarea "x"
type textarea "처음부터 다시 검토해줘. 제대로 되는게 업ㅇ"
type textarea "x"
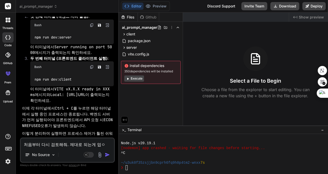
type textarea "처음부터 다시 검토해줘. 제대로 되는게 업어"
type textarea "x"
type textarea "처음부터 다시 검토해줘. 제대로 되는게 업ㅇ"
type textarea "x"
type textarea "처음부터 다시 검토해줘. 제대로 되는게 업"
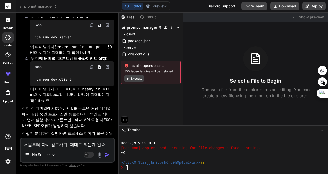
type textarea "x"
type textarea "처음부터 다시 검토해줘. 제대로 되는게"
type textarea "x"
type textarea "처음부터 다시 검토해줘. 제대로 되는게 ㅇ"
type textarea "x"
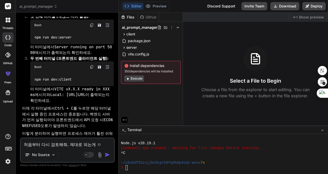
type textarea "처음부터 다시 검토해줘. 제대로 되는게 어"
type textarea "x"
type textarea "처음부터 다시 검토해줘. 제대로 되는게 업"
type textarea "x"
type textarea "처음부터 다시 검토해줘. 제대로 되는게 없"
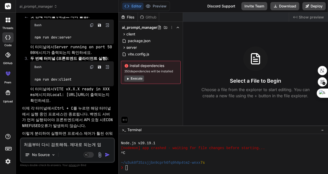
type textarea "x"
type textarea "처음부터 다시 검토해줘. 제대로 되는게 없ㅇ"
type textarea "x"
type textarea "처음부터 다시 검토해줘. 제대로 되는게 없어"
type textarea "x"
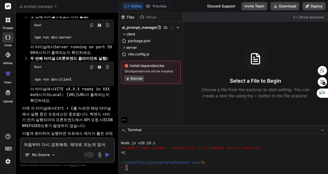
type textarea "처음부터 다시 검토해줘. 제대로 되는게 없어."
type textarea "x"
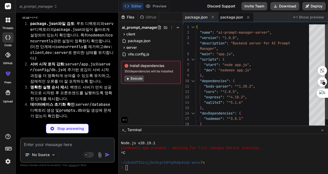
scroll to position [1587, 0]
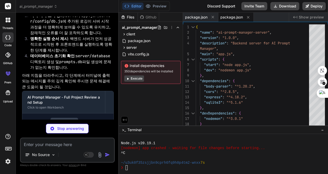
type textarea "x"
type textarea "const PORT = process.env.PORT || 5000; app.listen(PORT, () => { console.log(`Se…"
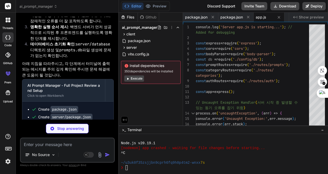
scroll to position [1602, 0]
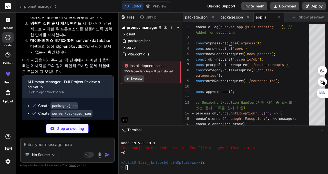
type textarea "x"
type textarea "VALUES (1) `); }); } module.exports = db;"
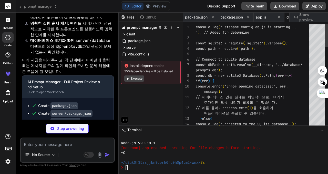
scroll to position [0, 26]
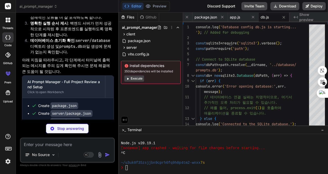
type textarea "x"
type textarea "port: 3000, // 프론트엔드는 3000번 포트에서 실행 }, build: { outDir: '../dist', // 빌드 결과물을 프…"
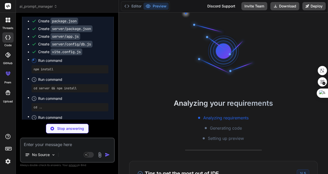
scroll to position [414, 0]
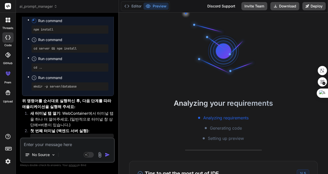
type textarea "x"
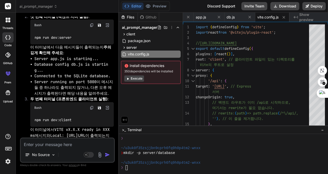
scroll to position [1875, 0]
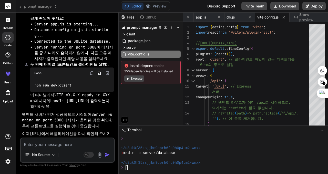
click at [69, 144] on textarea at bounding box center [67, 142] width 93 height 9
type textarea "ㅇ"
type textarea "x"
type textarea "ㅎ"
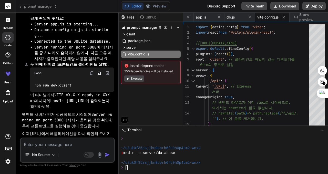
type textarea "x"
type textarea "혀"
type textarea "x"
type textarea "현"
type textarea "x"
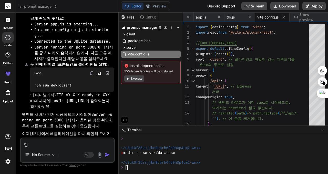
type textarea "현"
type textarea "x"
type textarea "현 ㅎ"
type textarea "x"
type textarea "현 호"
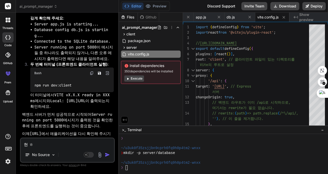
type textarea "x"
type textarea "현 화"
type textarea "x"
type textarea "현 환"
type textarea "x"
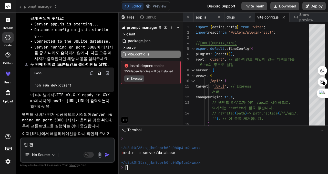
type textarea "현 환ㄱ"
type textarea "x"
type textarea "현 환겨"
type textarea "x"
type textarea "현 환경"
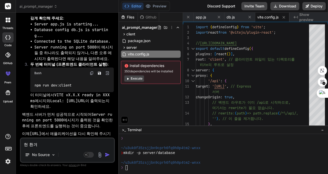
type textarea "x"
type textarea "현 환경ㅇ"
type textarea "x"
type textarea "현 환경으"
type textarea "x"
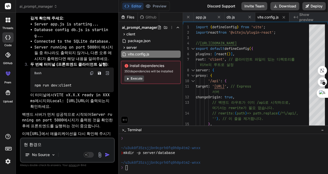
type textarea "현 환경은"
type textarea "x"
type textarea "현 환경은"
type textarea "x"
type textarea "현 환경은 ㅇ"
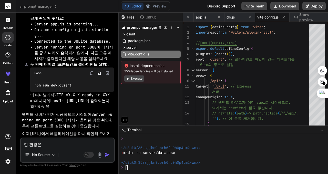
type textarea "x"
type textarea "현 환경은 이"
type textarea "x"
type textarea "현 환경은 인"
type textarea "x"
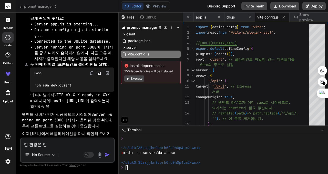
type textarea "현 환경은 인ㅌ"
type textarea "x"
type textarea "현 환경은 인터"
type textarea "x"
type textarea "현 환경은 인턴"
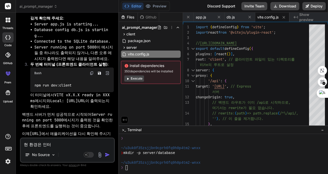
type textarea "x"
type textarea "현 환경은 인터네"
type textarea "x"
type textarea "현 환경은 인터넷"
type textarea "x"
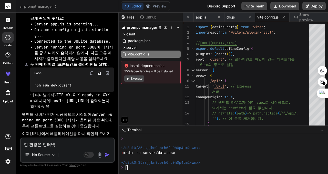
type textarea "현 환경은 인터넷"
type textarea "x"
type textarea "현 환경은 인터넷 ㄱ"
type textarea "x"
type textarea "현 환경은 인터넷 기"
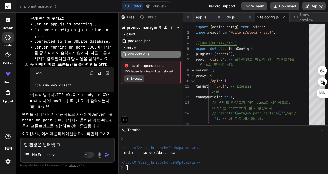
type textarea "x"
type textarea "현 환경은 인터넷 깁"
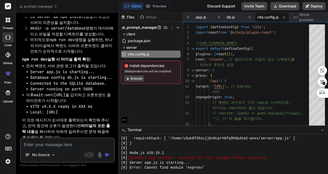
scroll to position [1401, 0]
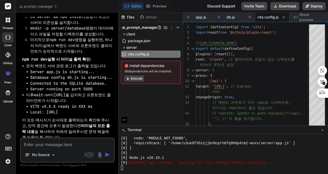
click at [307, 15] on span "Show preview" at bounding box center [311, 17] width 25 height 10
click at [126, 6] on icon at bounding box center [126, 6] width 5 height 5
click at [58, 143] on textarea at bounding box center [67, 142] width 93 height 9
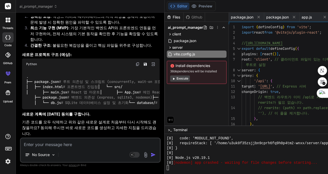
scroll to position [2678, 0]
click at [84, 147] on div "No Source Agent Mode. When this toggle is activated, AI automatically makes dec…" at bounding box center [90, 149] width 141 height 25
click at [68, 139] on textarea at bounding box center [90, 142] width 139 height 9
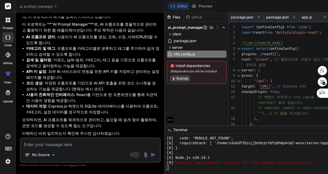
scroll to position [2860, 0]
click at [78, 143] on textarea at bounding box center [90, 142] width 139 height 9
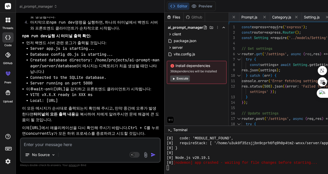
scroll to position [3455, 0]
click at [189, 148] on div "[0] }" at bounding box center [267, 147] width 200 height 5
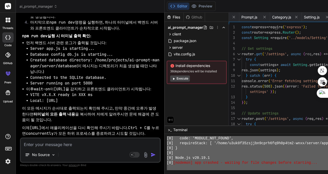
scroll to position [4865, 0]
drag, startPoint x: 127, startPoint y: 149, endPoint x: 151, endPoint y: 174, distance: 34.0
click at [59, 143] on textarea at bounding box center [90, 142] width 139 height 9
paste textarea "~/u3uk0f35zsjjbn9cprh6fq9h0p4tm2-wnxx ❯ npm install |[0] [nodemon] restarting d…"
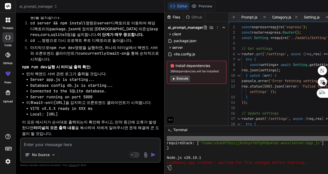
click at [182, 154] on div at bounding box center [267, 152] width 200 height 5
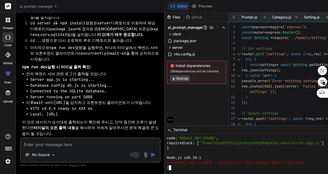
click at [191, 151] on div at bounding box center [267, 152] width 200 height 5
click at [188, 152] on div at bounding box center [267, 152] width 200 height 5
click at [192, 151] on div at bounding box center [267, 152] width 200 height 5
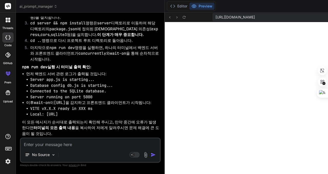
scroll to position [4205, 0]
click at [168, 8] on button "Editor" at bounding box center [178, 6] width 21 height 7
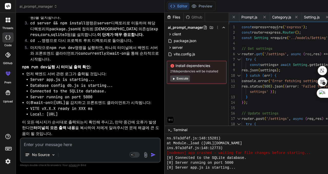
scroll to position [4865, 0]
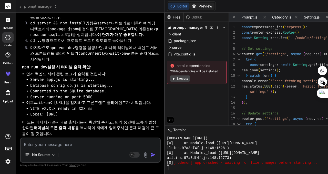
click at [189, 6] on button "Preview" at bounding box center [201, 6] width 25 height 7
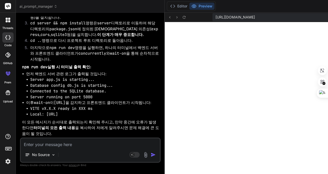
click at [60, 142] on textarea at bounding box center [90, 142] width 139 height 9
paste textarea "AI Prompt Manager Backend is running!"
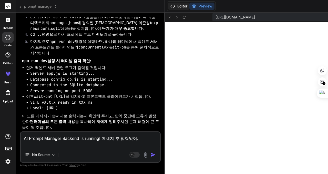
click at [168, 6] on button "Editor" at bounding box center [178, 6] width 21 height 7
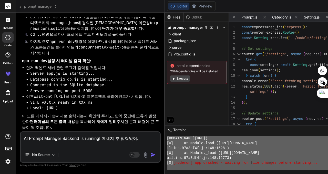
drag, startPoint x: 127, startPoint y: 158, endPoint x: 146, endPoint y: 174, distance: 24.7
click at [67, 144] on textarea "AI Prompt Manager Backend is running! 메세지 후 멈춰있어." at bounding box center [90, 139] width 139 height 15
paste textarea "❯ Server app.js is starting... [0] Server app.js is starting... Database config…"
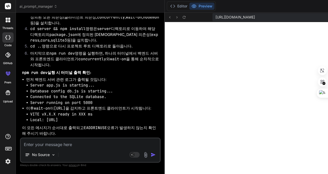
scroll to position [5089, 0]
click at [168, 6] on button "Editor" at bounding box center [178, 6] width 21 height 7
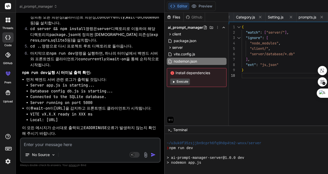
scroll to position [4865, 0]
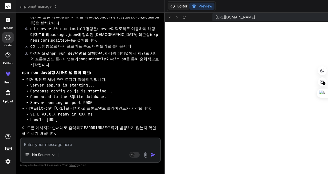
click at [168, 4] on button "Editor" at bounding box center [178, 6] width 21 height 7
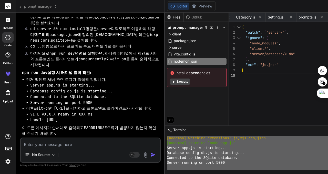
drag, startPoint x: 127, startPoint y: 142, endPoint x: 157, endPoint y: 174, distance: 43.8
click at [72, 145] on textarea at bounding box center [90, 142] width 139 height 9
paste textarea "~/u3uk0f35zsjjbn9cprh6fq9h0p4tm2-wnxx/server ❯ npm run dev > ai-prompt-manager-…"
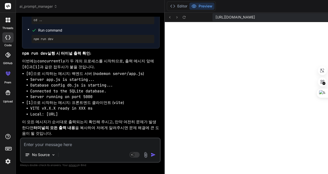
scroll to position [5364, 0]
click at [168, 6] on button "Editor" at bounding box center [178, 6] width 21 height 7
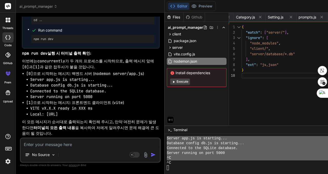
scroll to position [4865, 0]
click at [174, 165] on div "^C" at bounding box center [267, 162] width 200 height 5
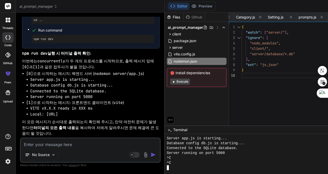
click at [67, 143] on textarea at bounding box center [90, 142] width 139 height 9
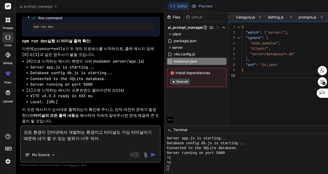
click at [198, 159] on div "^C" at bounding box center [267, 157] width 200 height 5
click at [199, 155] on div "^C" at bounding box center [267, 157] width 200 height 5
click at [204, 143] on div "Database config db.js is starting..." at bounding box center [267, 143] width 200 height 5
click at [66, 143] on textarea "모든 환경이 인터넷에서 개발하는 환경이고 터미널도 가상 터미널이기 때문에 내가 할 수 있는 범위가 너무 적어." at bounding box center [90, 137] width 139 height 22
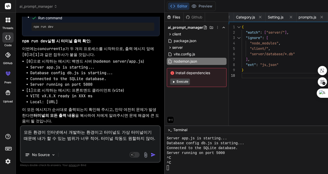
click at [96, 145] on textarea "모든 환경이 인터넷에서 개발하는 환경이고 터미널도 가상 터미널이기 때문에 내가 할 수 있는 범위가 너무 적어. 터미널 작동도 원할하지 않아." at bounding box center [90, 137] width 139 height 22
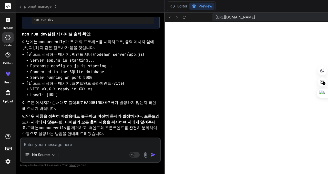
scroll to position [5814, 0]
click at [168, 7] on button "Editor" at bounding box center [178, 6] width 21 height 7
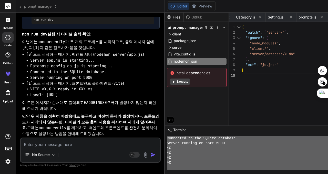
scroll to position [4865, 0]
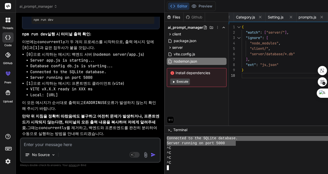
drag, startPoint x: 126, startPoint y: 157, endPoint x: 196, endPoint y: 141, distance: 71.6
click at [196, 142] on div "QQQQQQQQQQQQQQQQQQQQQQQQQQQQQQQQ mmmmmmmmmmmmmmmmmmmmmmmmmmmmmmmm Connected to …" at bounding box center [316, 154] width 302 height 40
click at [74, 141] on textarea at bounding box center [90, 142] width 139 height 9
paste textarea "❯ npm run dev > ai-prompt-manager-server@1.0.0 dev > nodemon app.js [nodemon] 3…"
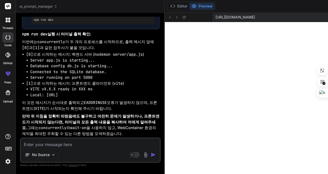
scroll to position [6172, 0]
click at [168, 7] on button "Editor" at bounding box center [178, 6] width 21 height 7
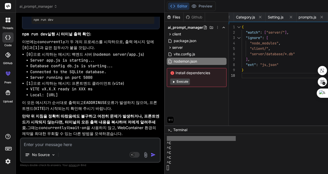
scroll to position [4865, 0]
click at [189, 8] on button "Preview" at bounding box center [201, 6] width 25 height 7
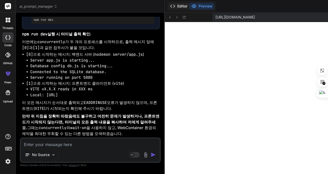
click at [168, 6] on button "Editor" at bounding box center [178, 6] width 21 height 7
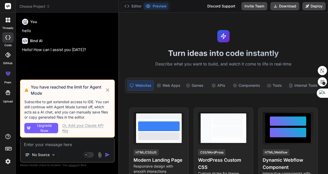
click at [109, 89] on icon at bounding box center [107, 89] width 3 height 3
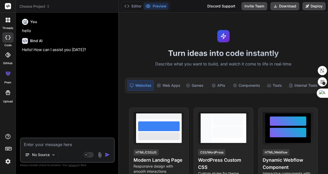
click at [35, 7] on span "Choose Project" at bounding box center [34, 6] width 30 height 5
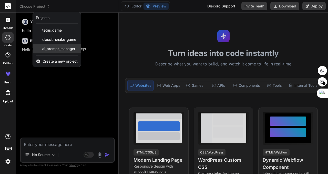
click at [62, 48] on span "ai_prompt_manager" at bounding box center [58, 48] width 33 height 5
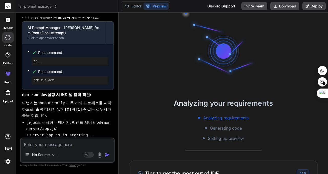
scroll to position [2704, 0]
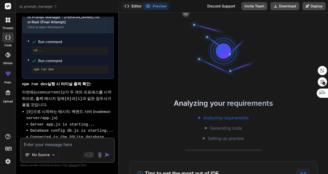
click at [134, 6] on button "Editor" at bounding box center [132, 6] width 21 height 7
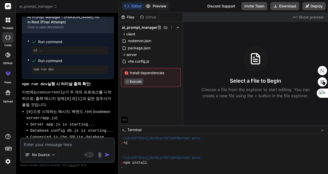
click at [158, 6] on button "Preview" at bounding box center [155, 6] width 25 height 7
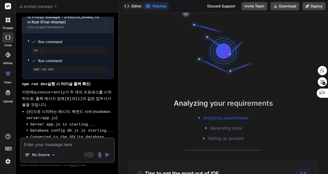
click at [134, 4] on button "Editor" at bounding box center [132, 6] width 21 height 7
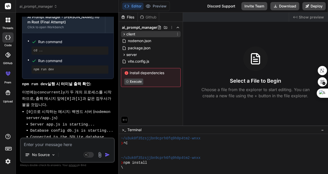
click at [133, 32] on span "client" at bounding box center [130, 33] width 9 height 5
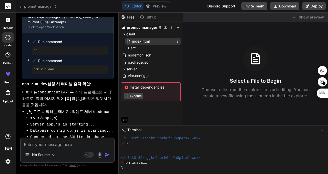
click at [141, 40] on span "index.html" at bounding box center [141, 41] width 18 height 6
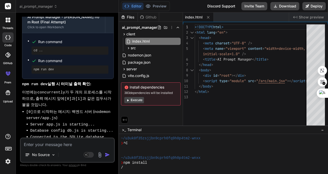
type textarea "x"
